Goal: Transaction & Acquisition: Purchase product/service

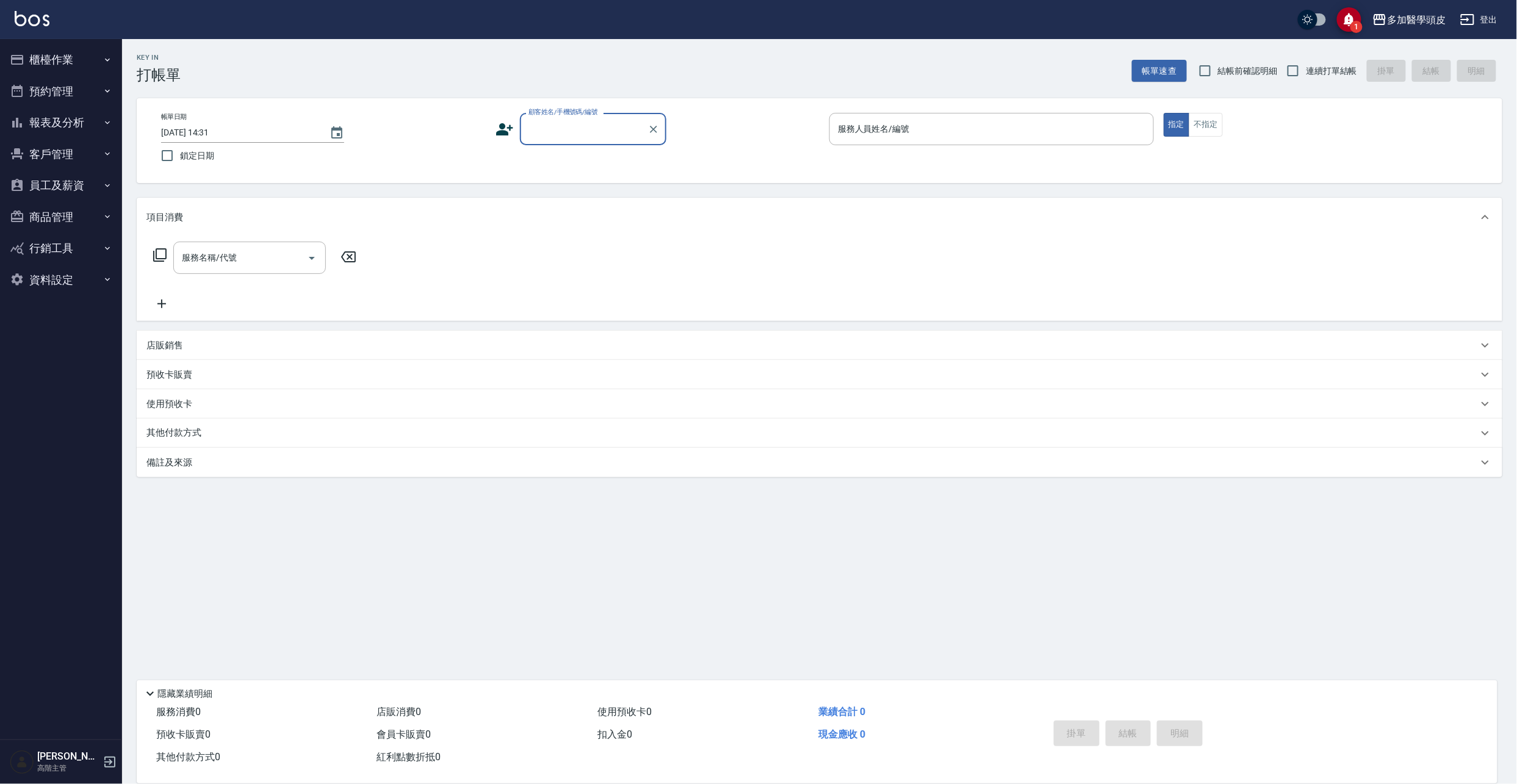
click at [549, 133] on input "顧客姓名/手機號碼/編號" at bounding box center [584, 129] width 117 height 21
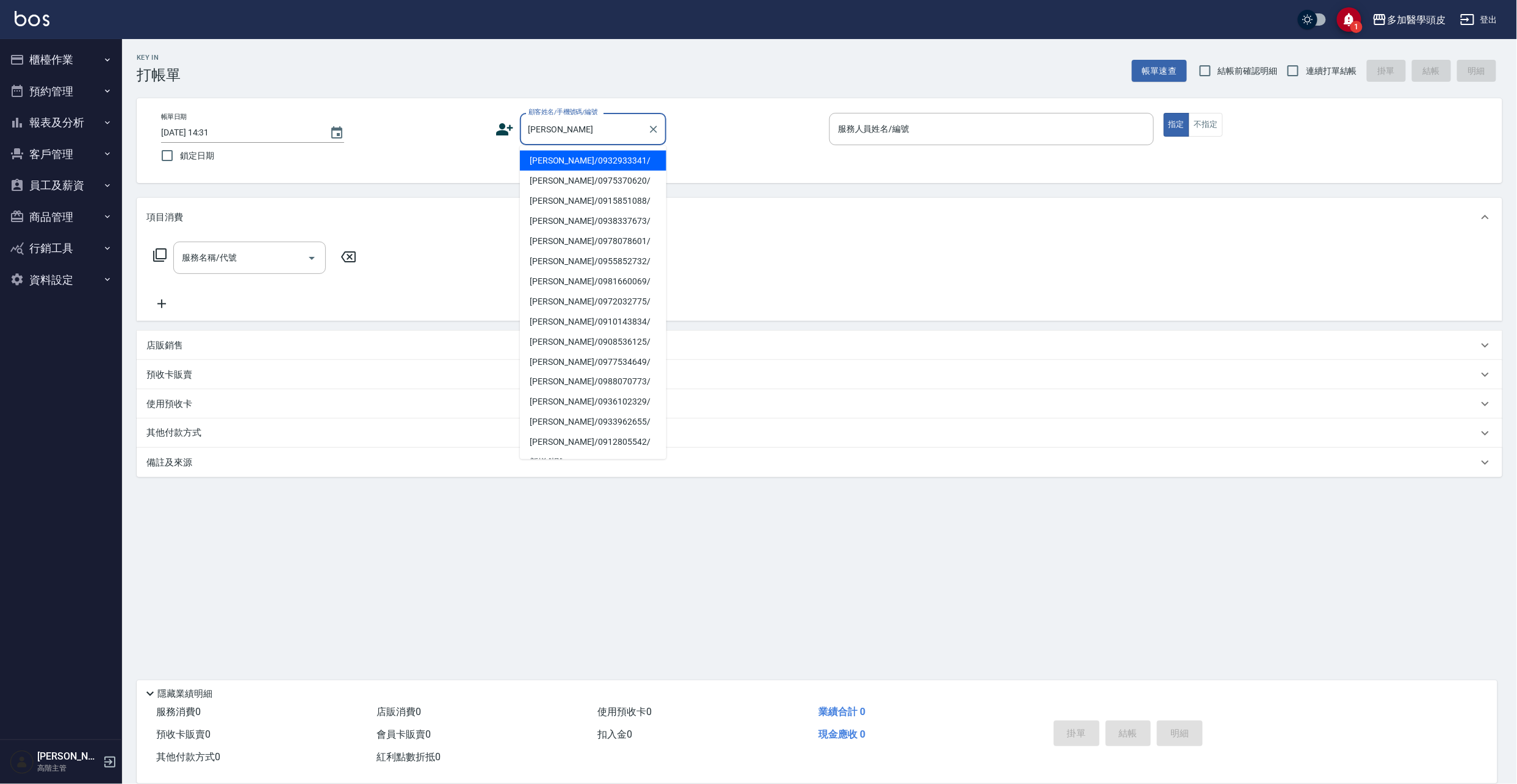
click at [575, 303] on li "[PERSON_NAME]/0972032775/" at bounding box center [593, 301] width 147 height 20
type input "[PERSON_NAME]/0972032775/"
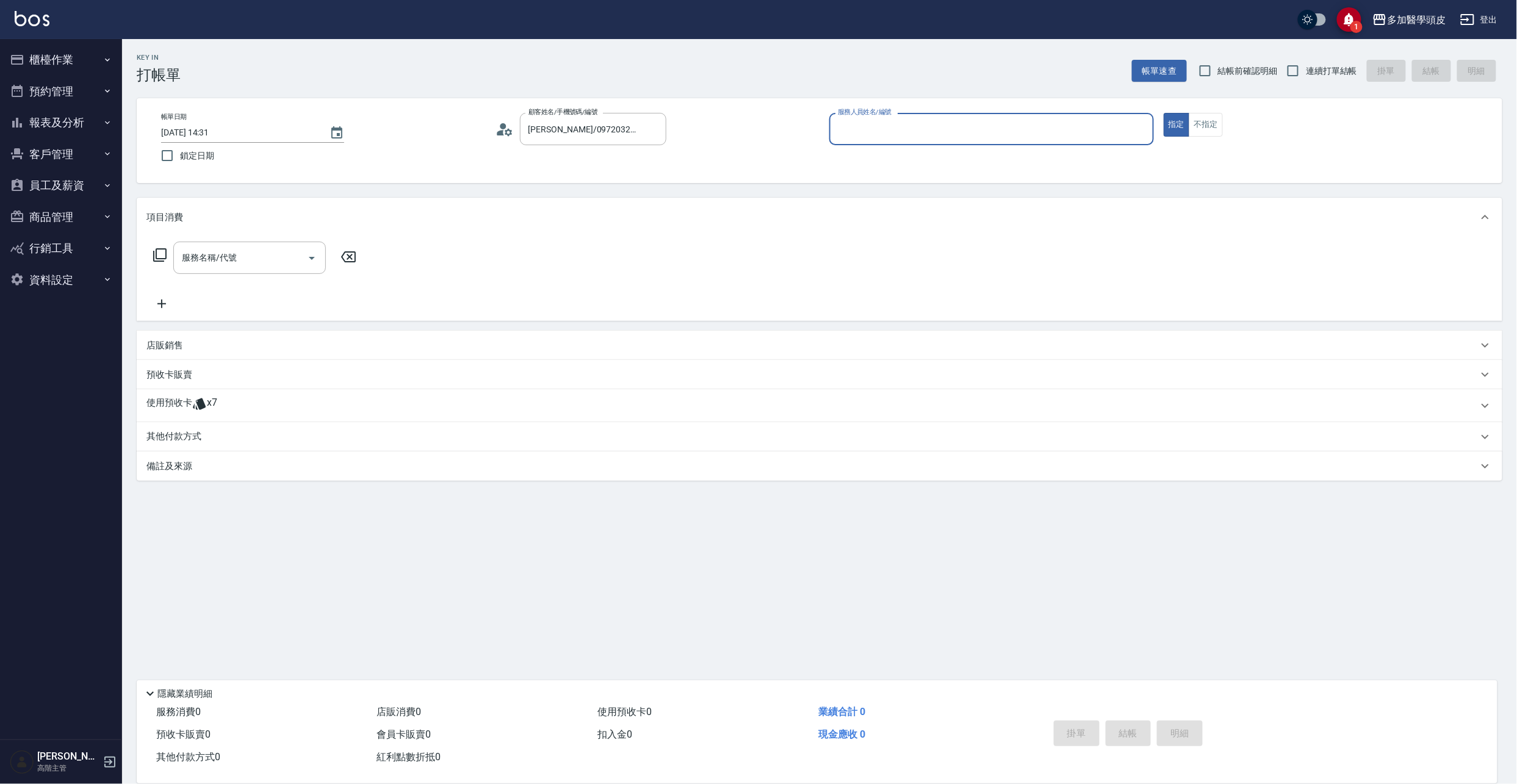
click at [194, 406] on icon at bounding box center [199, 404] width 13 height 11
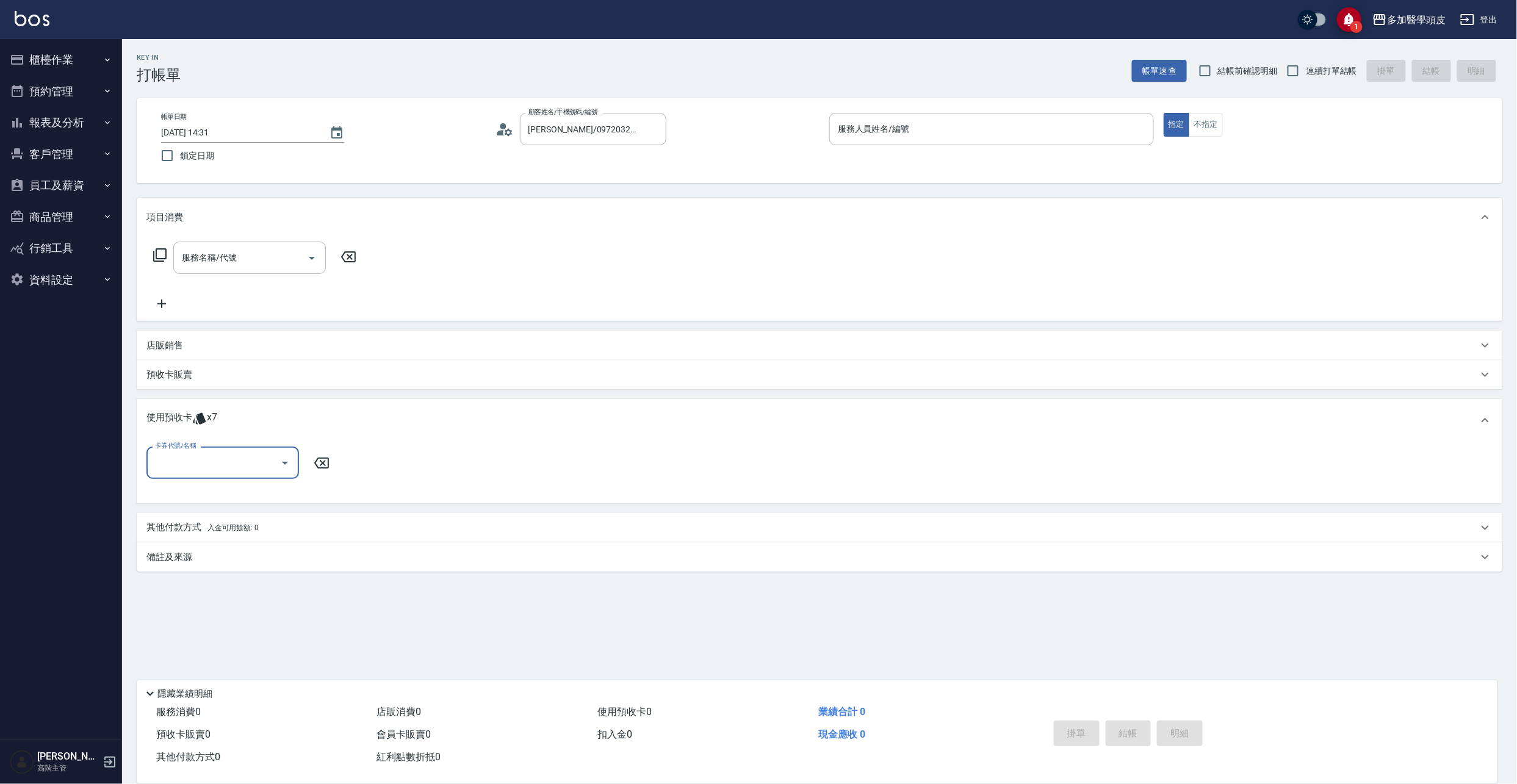
click at [284, 464] on icon "Open" at bounding box center [284, 462] width 15 height 15
click at [543, 420] on div "使用預收卡 x7" at bounding box center [812, 419] width 1331 height 18
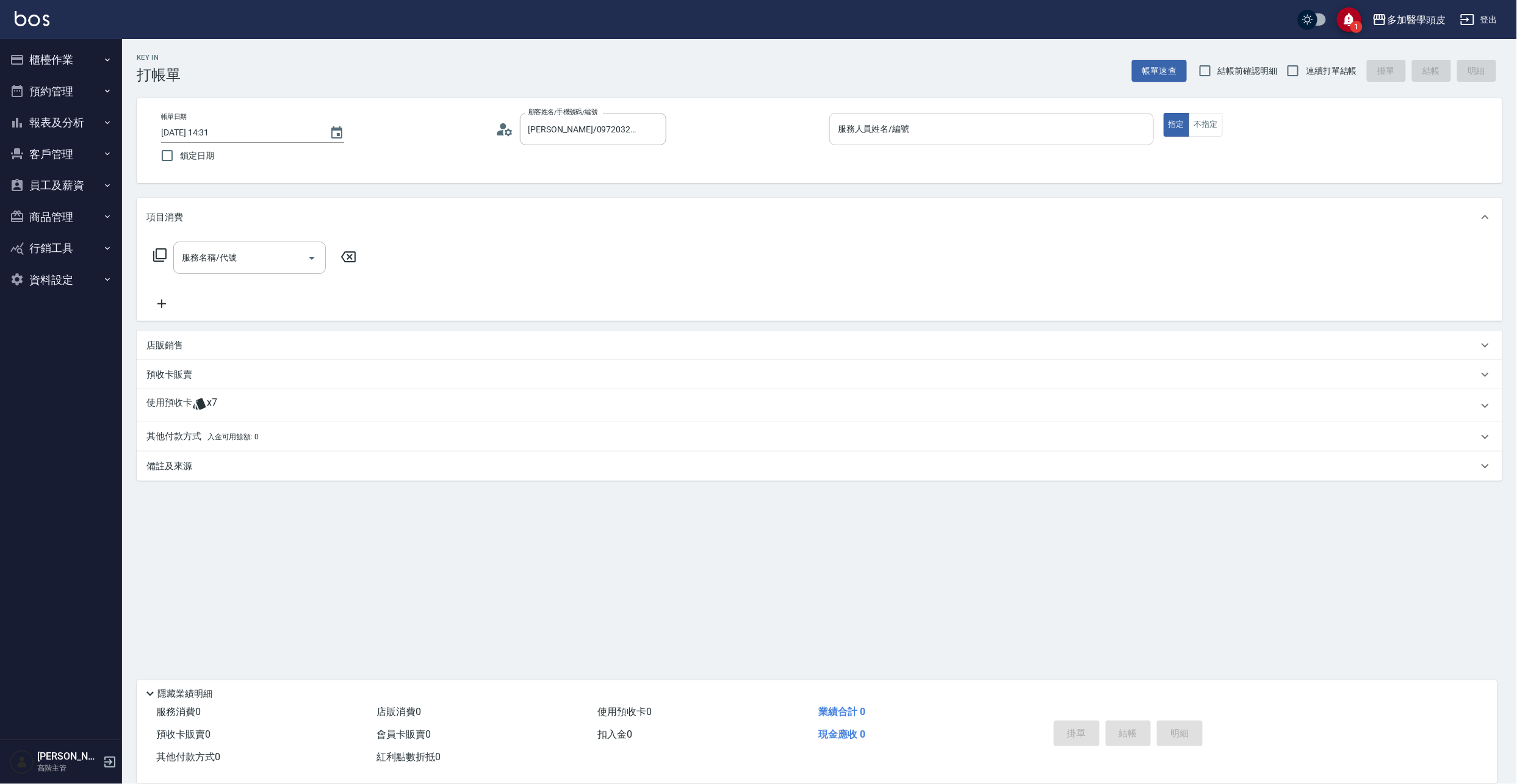
click at [955, 137] on input "服務人員姓名/編號" at bounding box center [991, 129] width 313 height 21
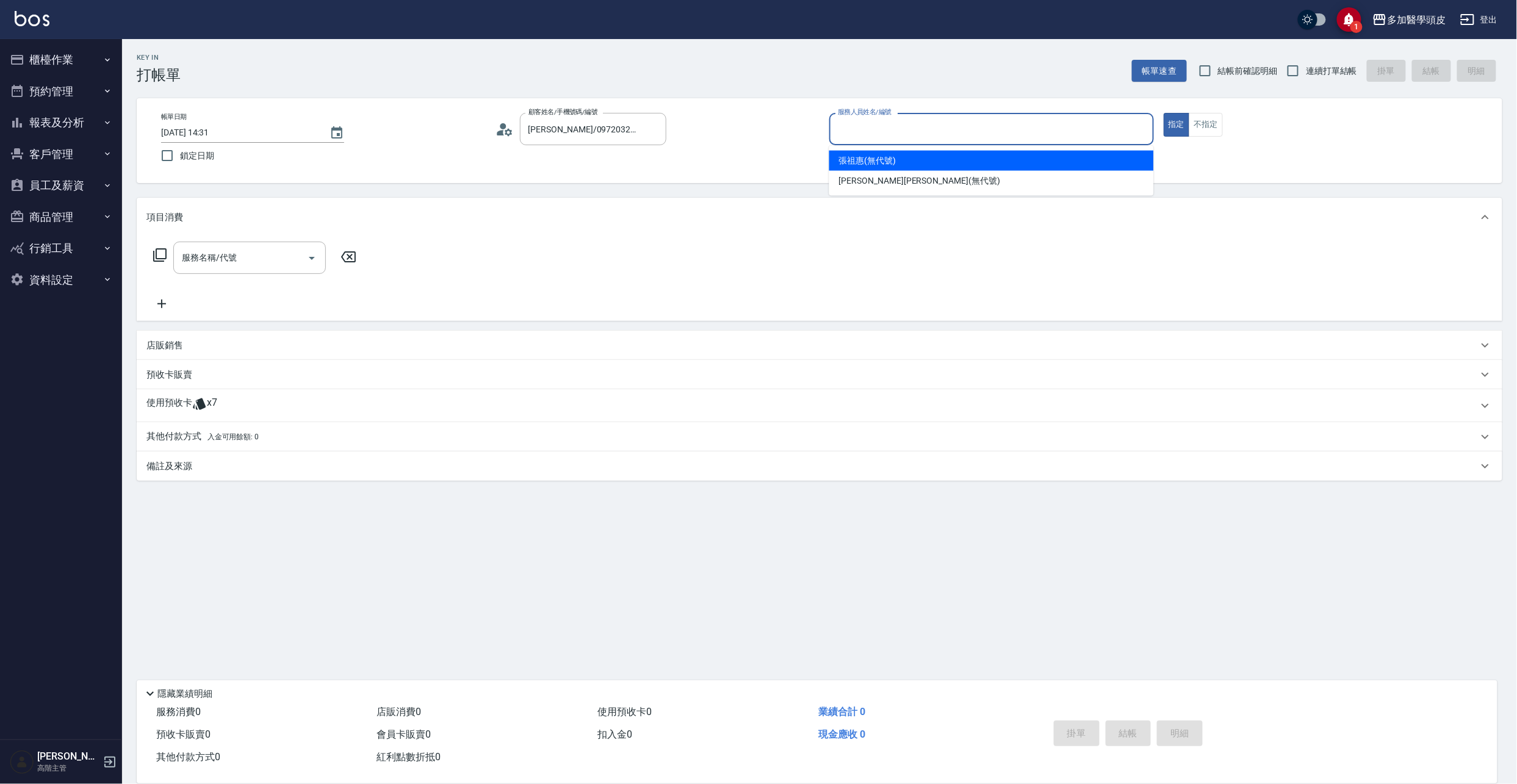
click at [922, 164] on div "[PERSON_NAME](無代號)" at bounding box center [991, 160] width 325 height 20
type input "[PERSON_NAME](無代號)"
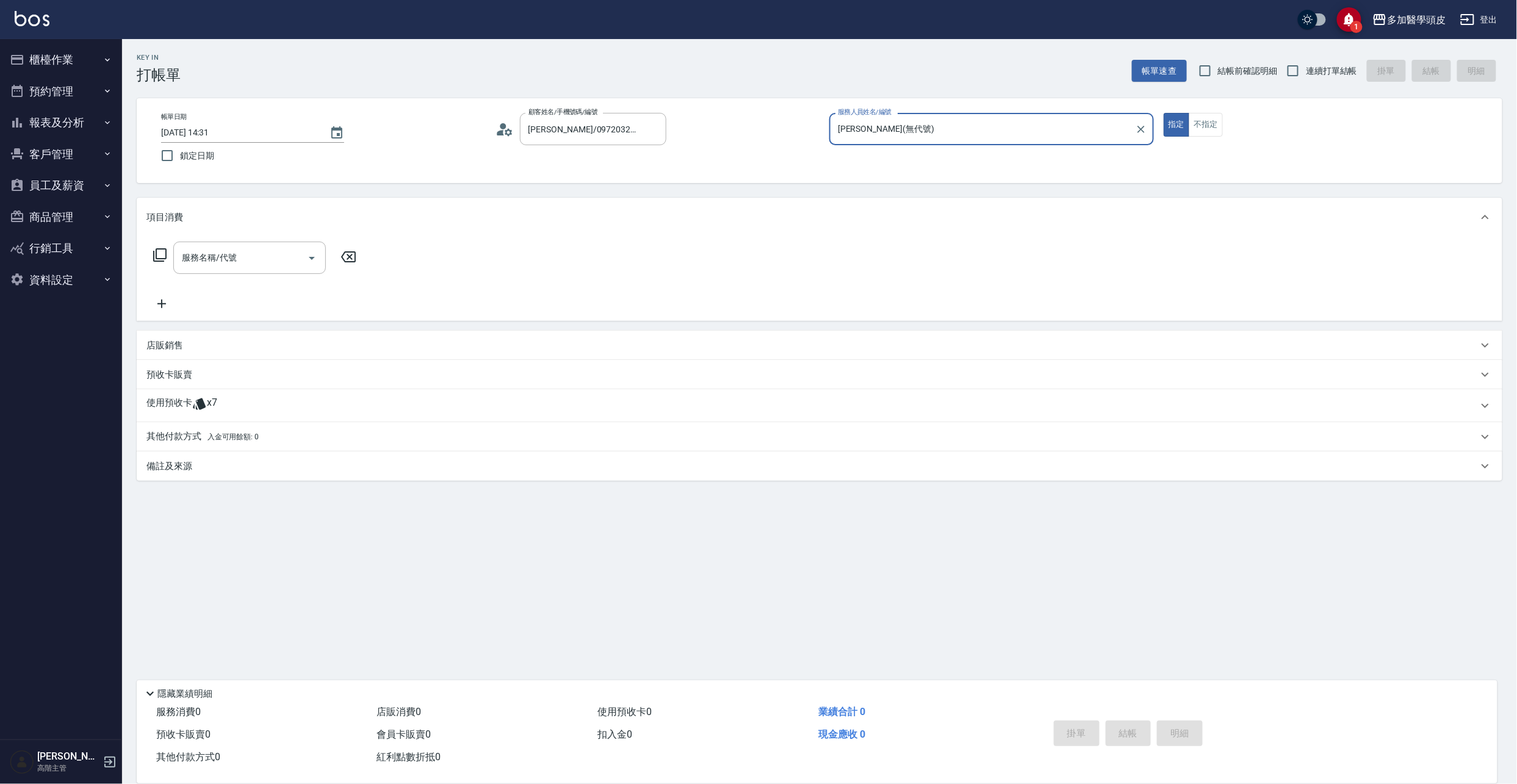
click at [205, 398] on icon at bounding box center [199, 404] width 15 height 15
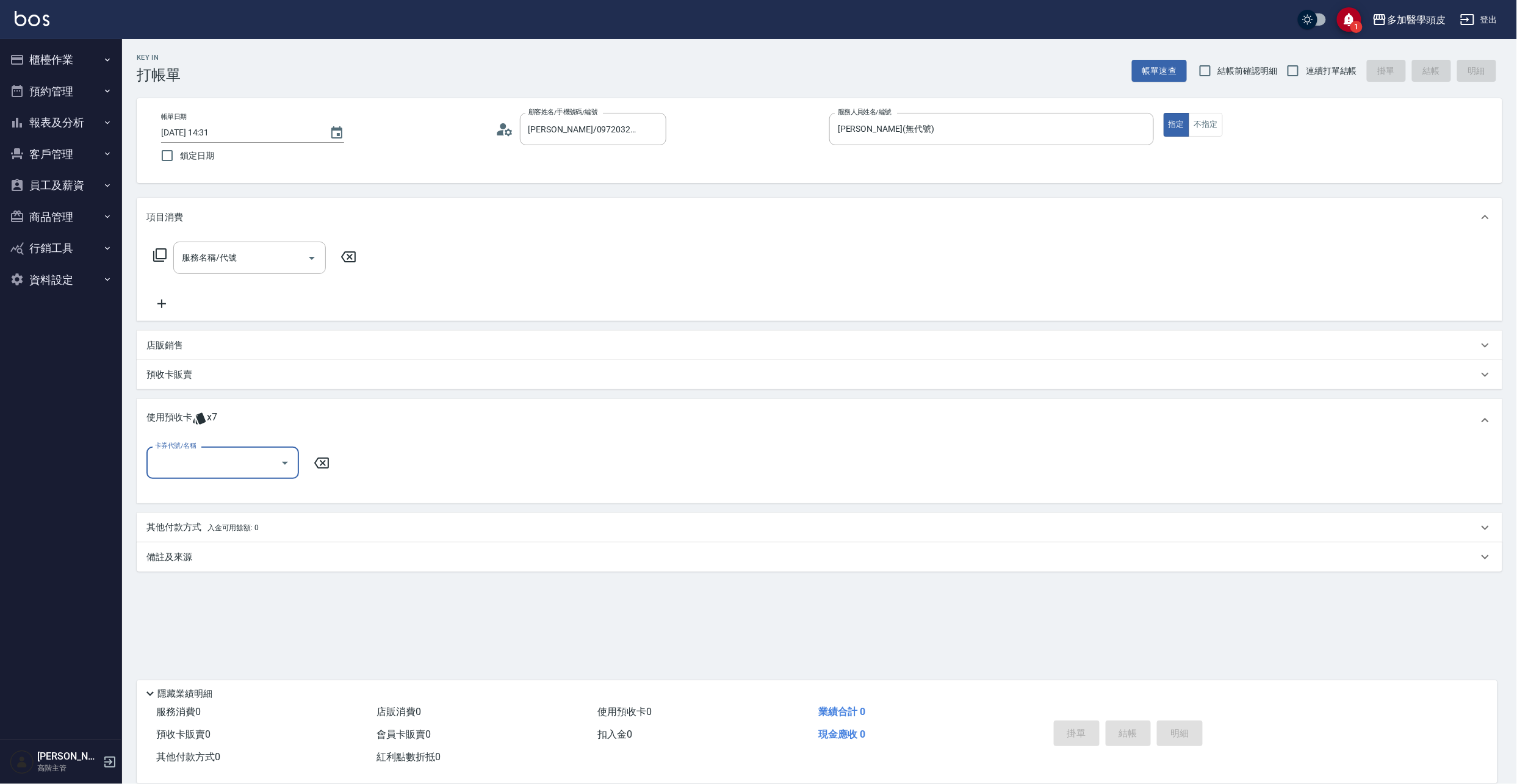
click at [287, 464] on icon "Open" at bounding box center [284, 462] width 15 height 15
drag, startPoint x: 277, startPoint y: 496, endPoint x: 271, endPoint y: 506, distance: 11.7
click at [277, 496] on div "基礎頭皮5堂 剩餘5張" at bounding box center [222, 494] width 153 height 20
type input "基礎頭皮5[PERSON_NAME]"
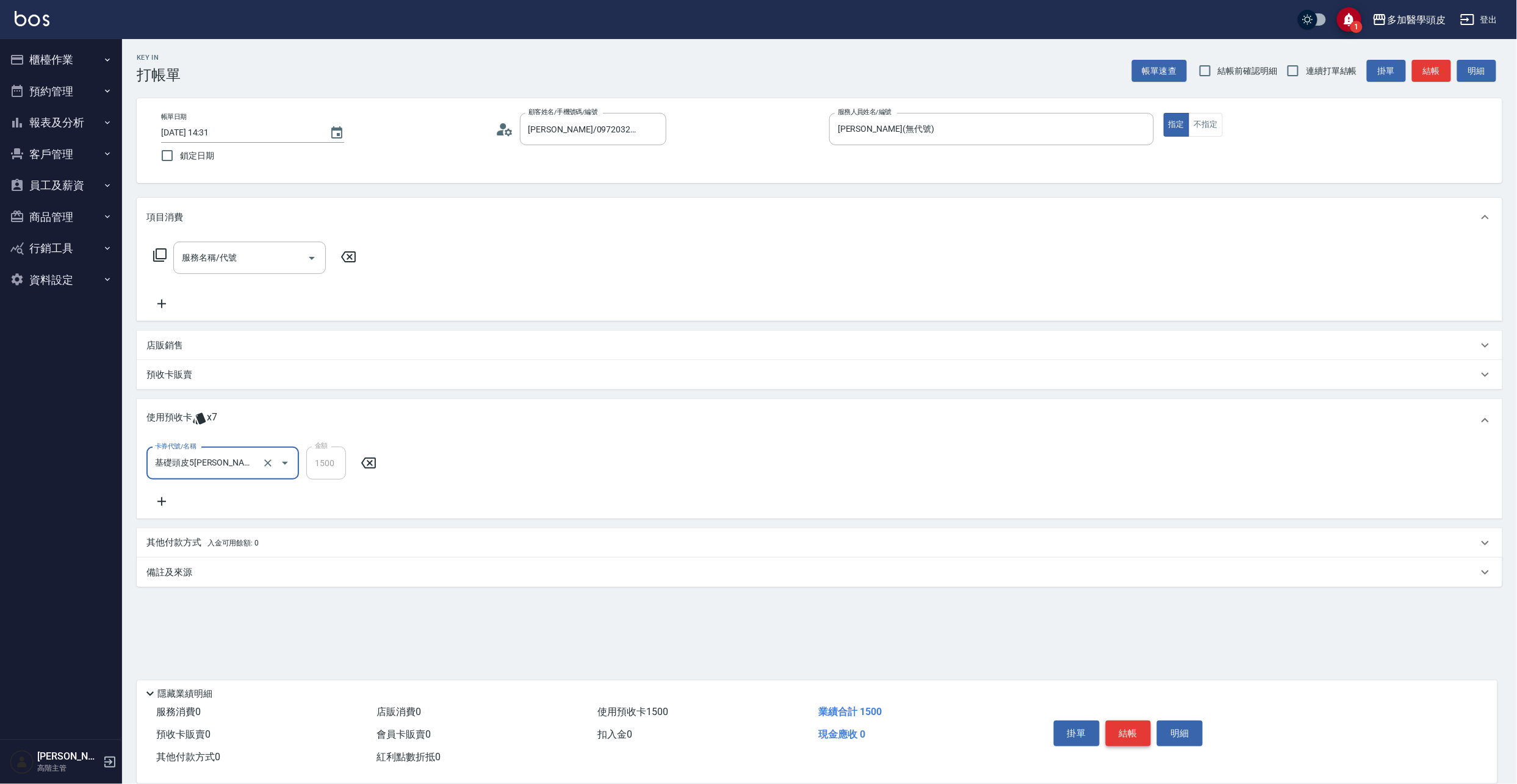
click at [1118, 725] on button "結帳" at bounding box center [1128, 733] width 45 height 25
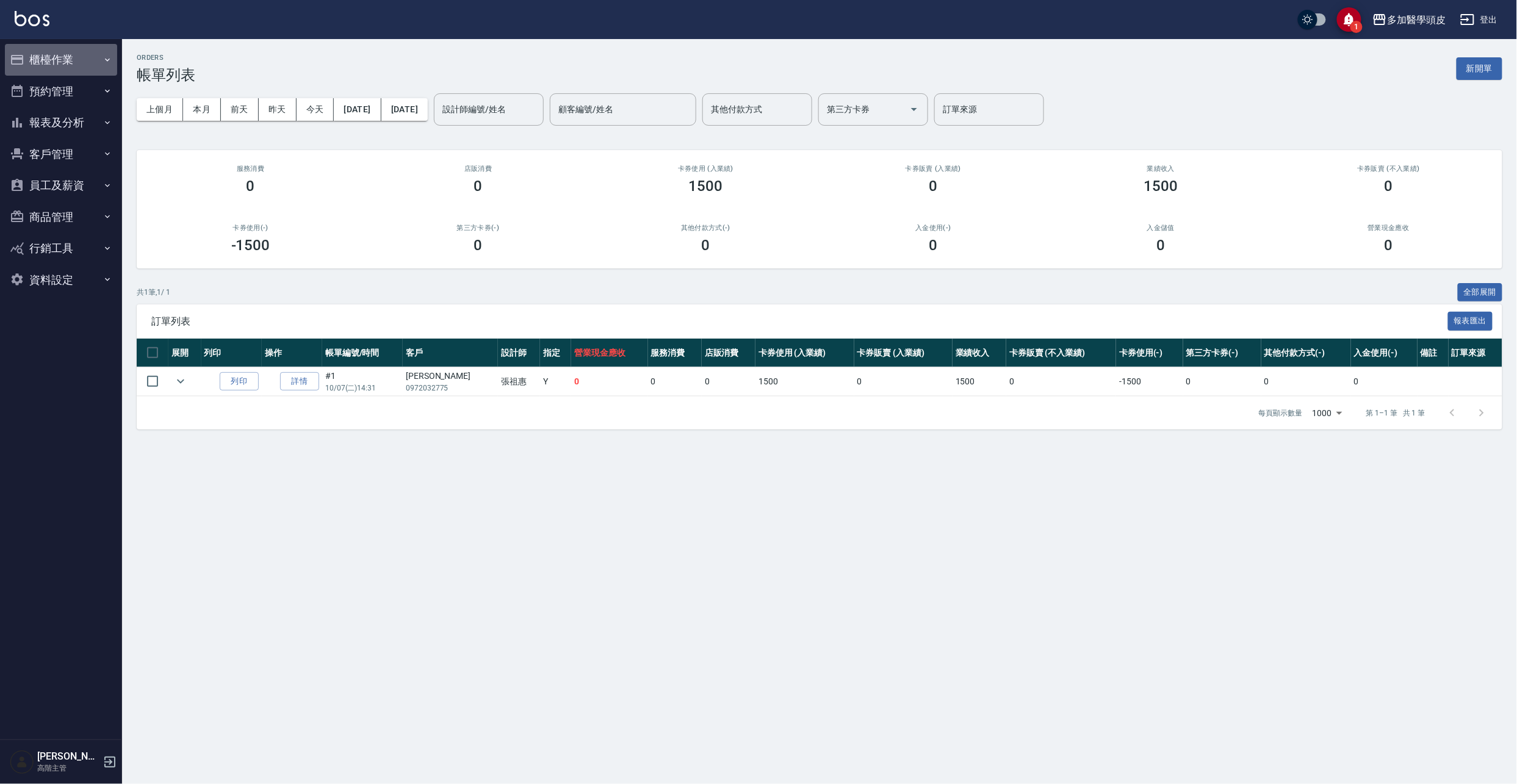
click at [50, 62] on button "櫃檯作業" at bounding box center [61, 59] width 113 height 31
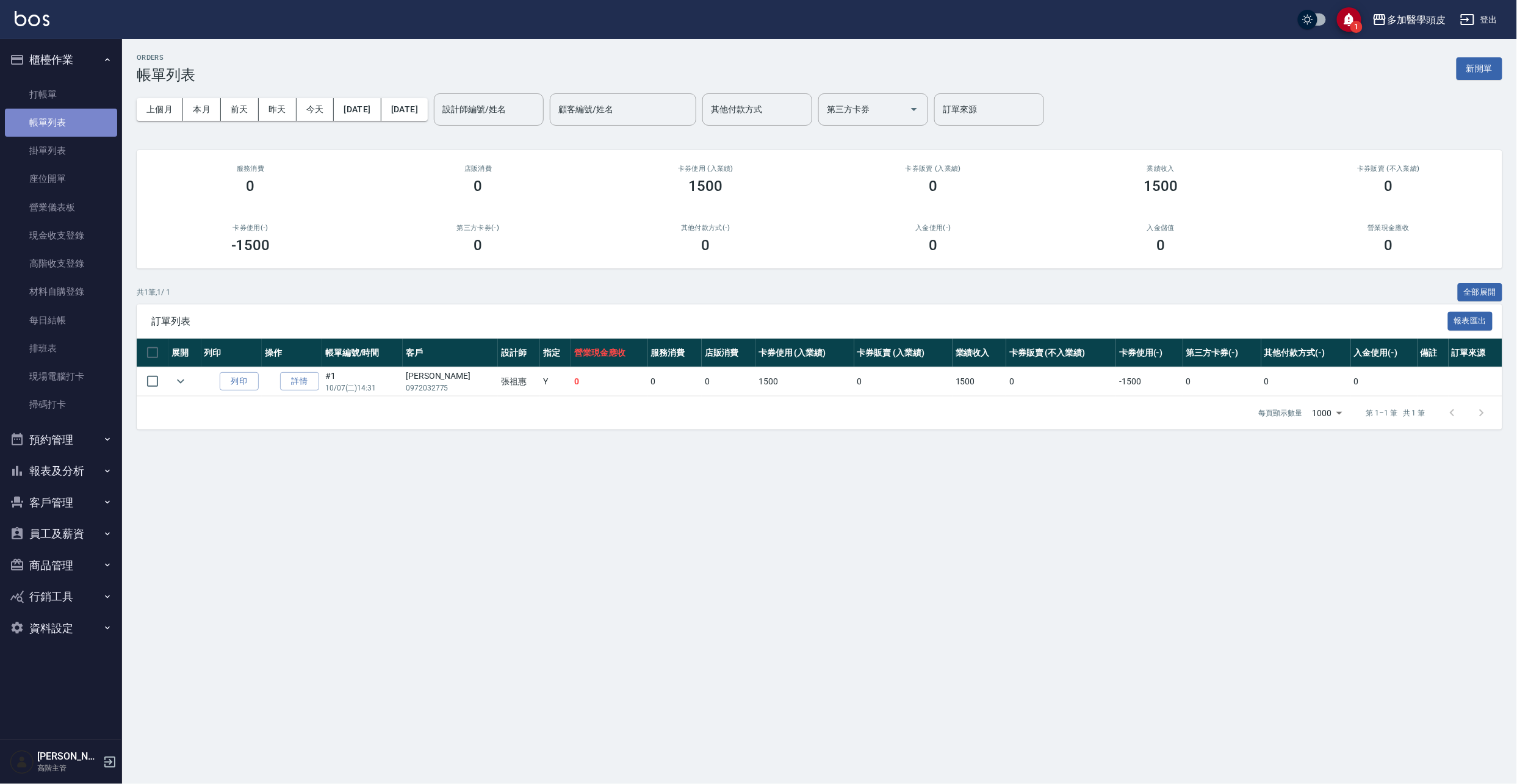
click at [44, 119] on link "帳單列表" at bounding box center [61, 122] width 113 height 28
click at [47, 88] on link "打帳單" at bounding box center [61, 94] width 113 height 28
